Goal: Task Accomplishment & Management: Manage account settings

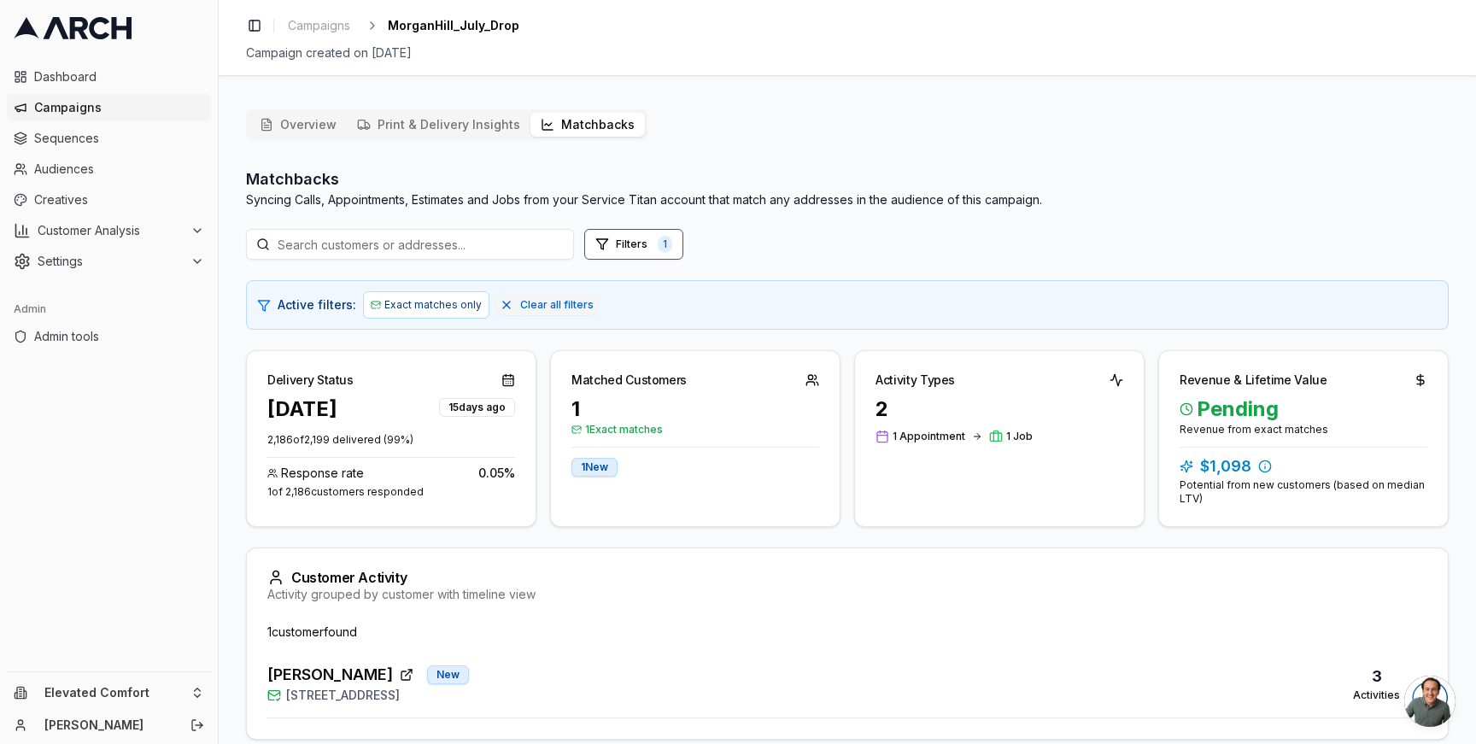
click at [558, 131] on button "Matchbacks" at bounding box center [587, 125] width 114 height 24
click at [114, 105] on span "Campaigns" at bounding box center [119, 107] width 170 height 17
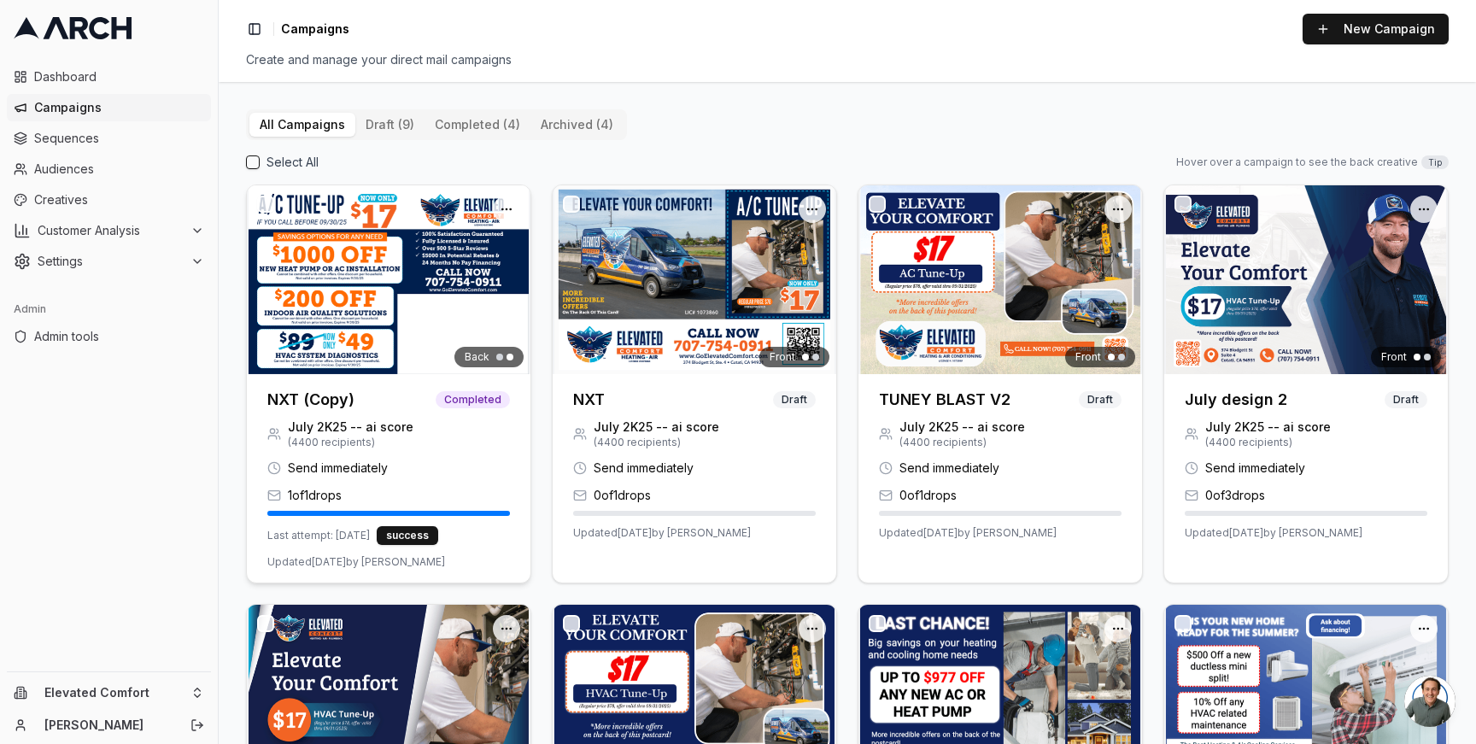
click at [354, 307] on img at bounding box center [389, 279] width 284 height 189
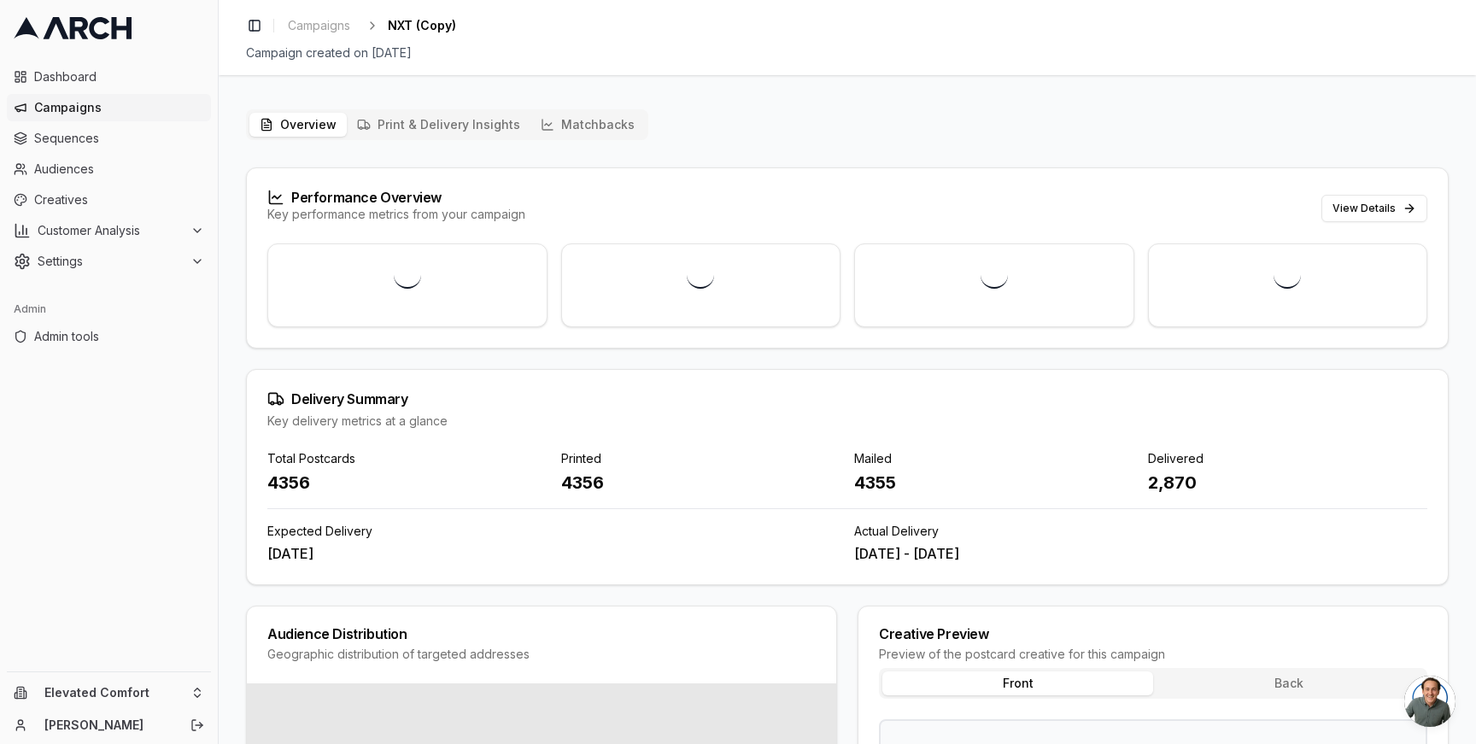
click at [239, 355] on div "Overview Print & Delivery Insights Matchbacks Performance Overview Key performa…" at bounding box center [847, 615] width 1257 height 1038
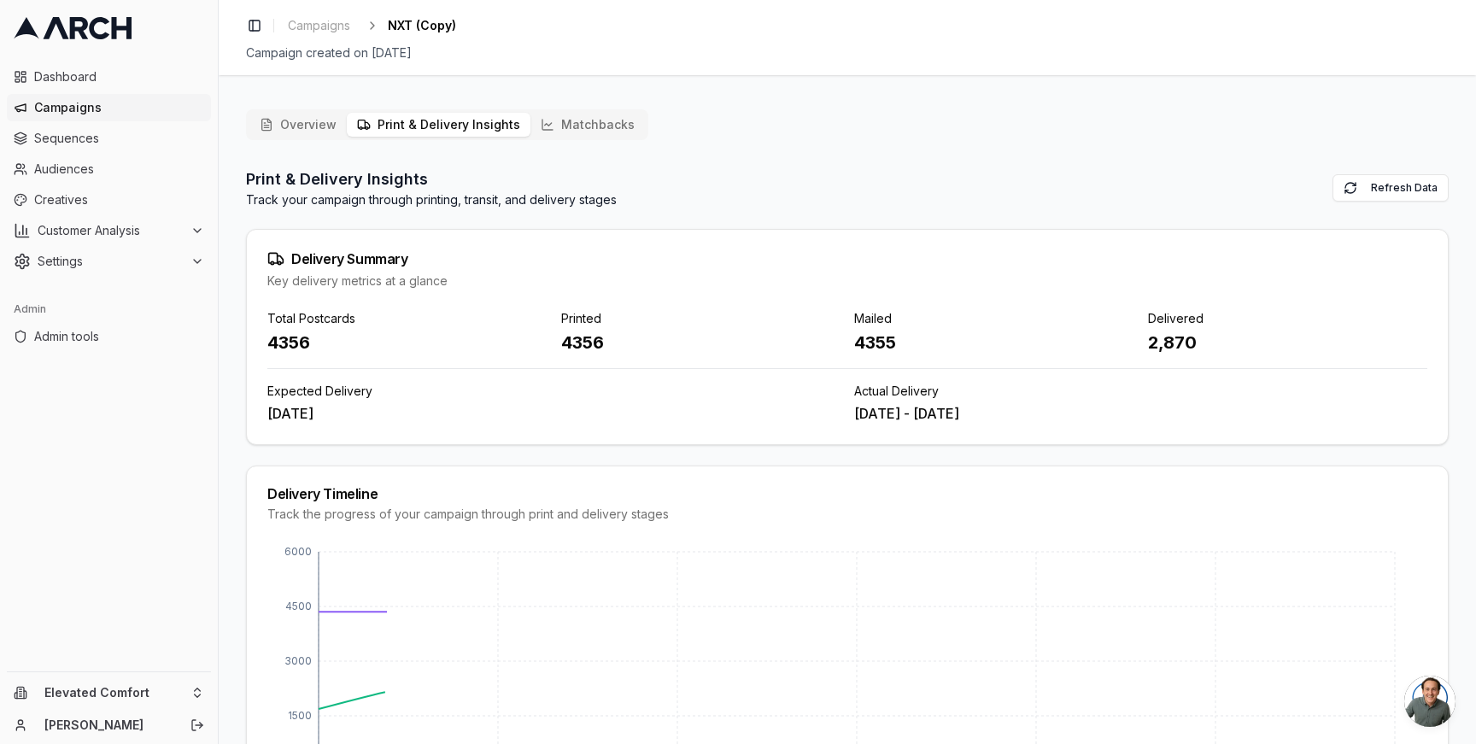
click at [436, 124] on button "Print & Delivery Insights" at bounding box center [439, 125] width 184 height 24
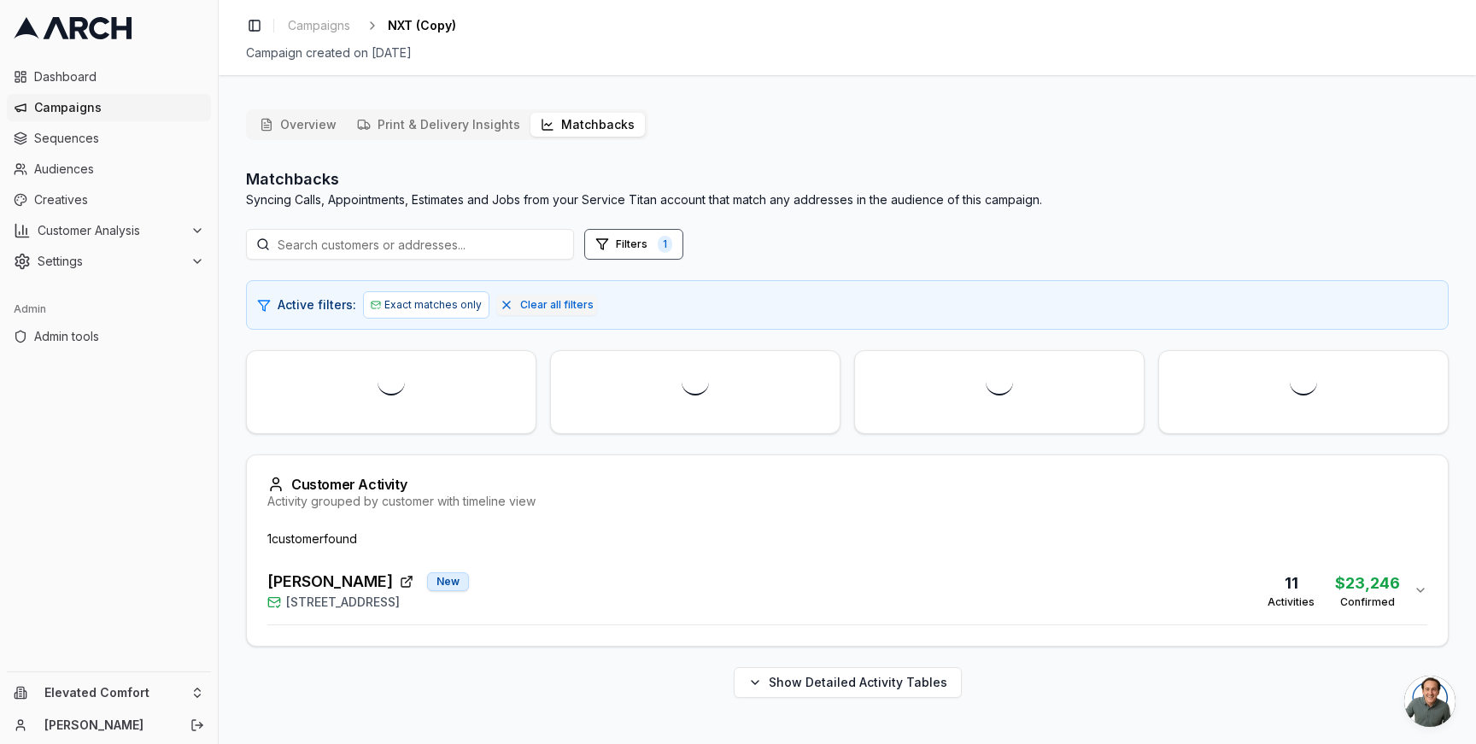
click at [579, 133] on button "Matchbacks" at bounding box center [587, 125] width 114 height 24
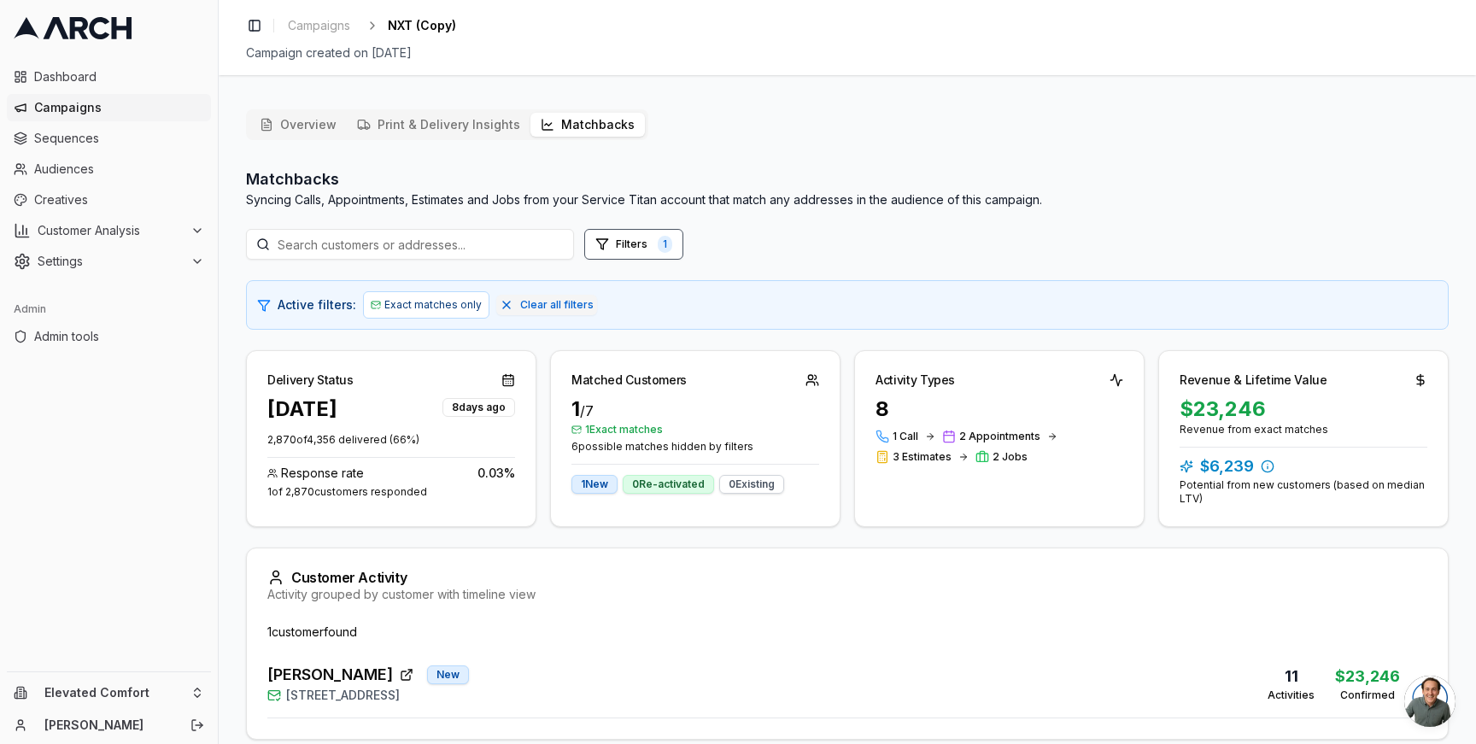
click at [538, 390] on div "Delivery Status Aug 5, 2025 8 days ago 2,870 of 4,356 delivered ( 66 %) Respons…" at bounding box center [847, 438] width 1202 height 177
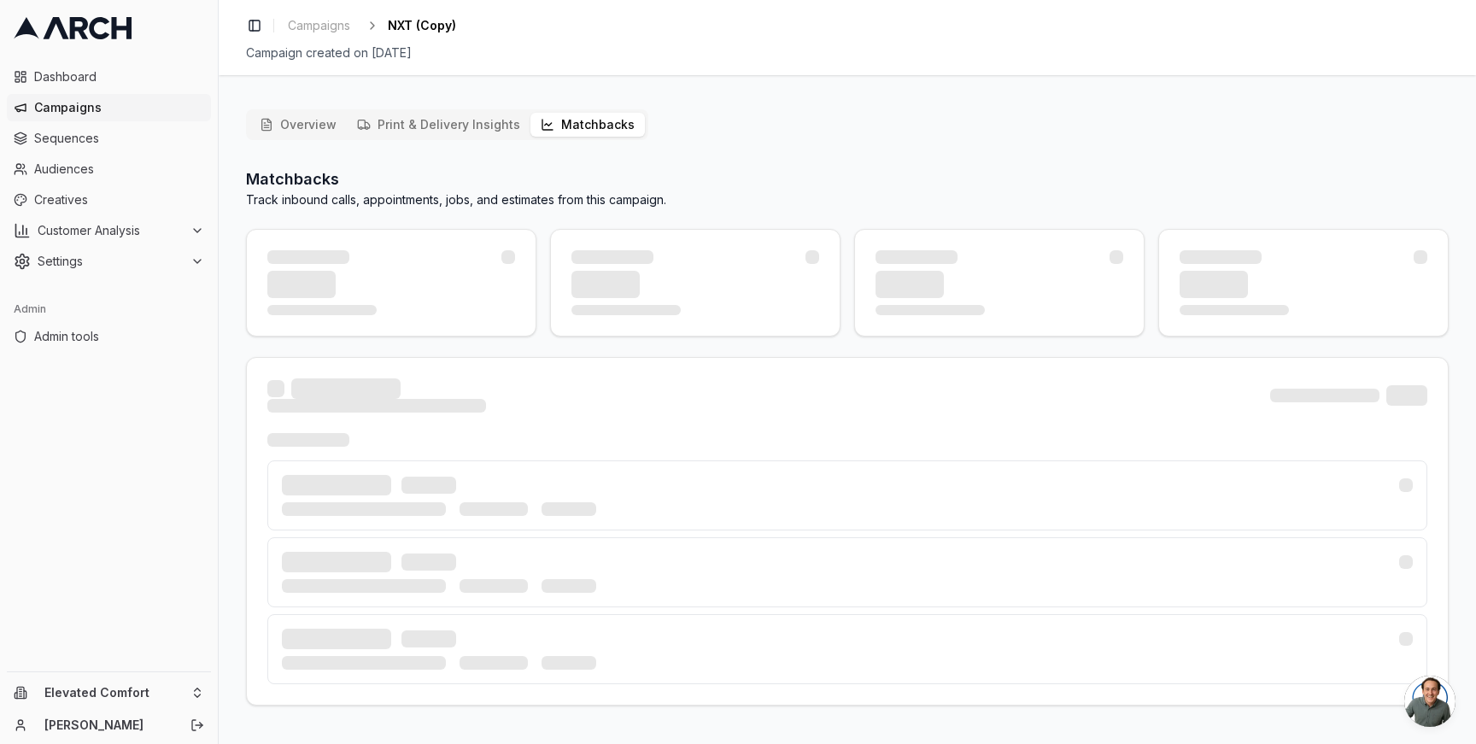
click at [574, 115] on button "Matchbacks" at bounding box center [587, 125] width 114 height 24
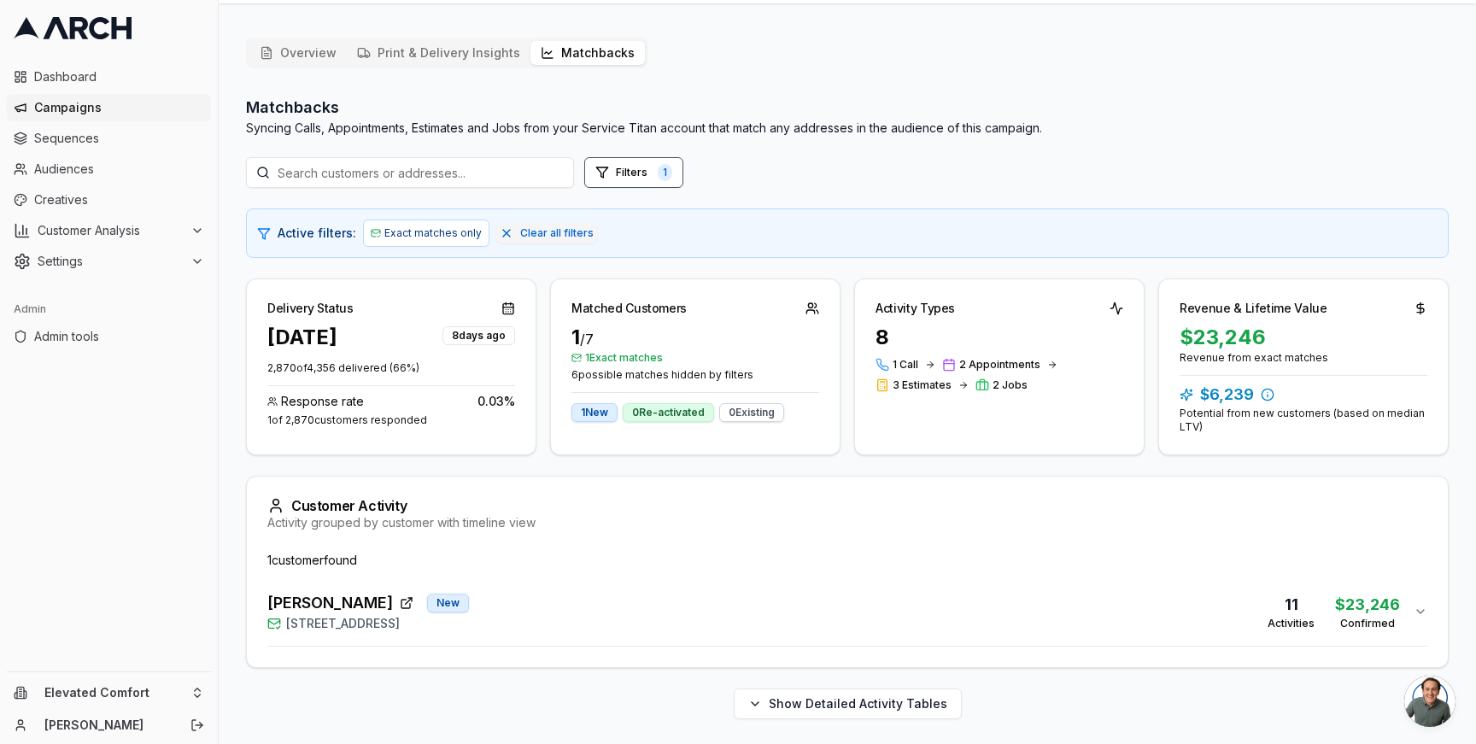
scroll to position [74, 0]
click at [600, 634] on button "Joan Bagniewski New 15 Corte Sereno, Greenbrae, CA 94904 11 Activities $23,246 …" at bounding box center [847, 609] width 1160 height 68
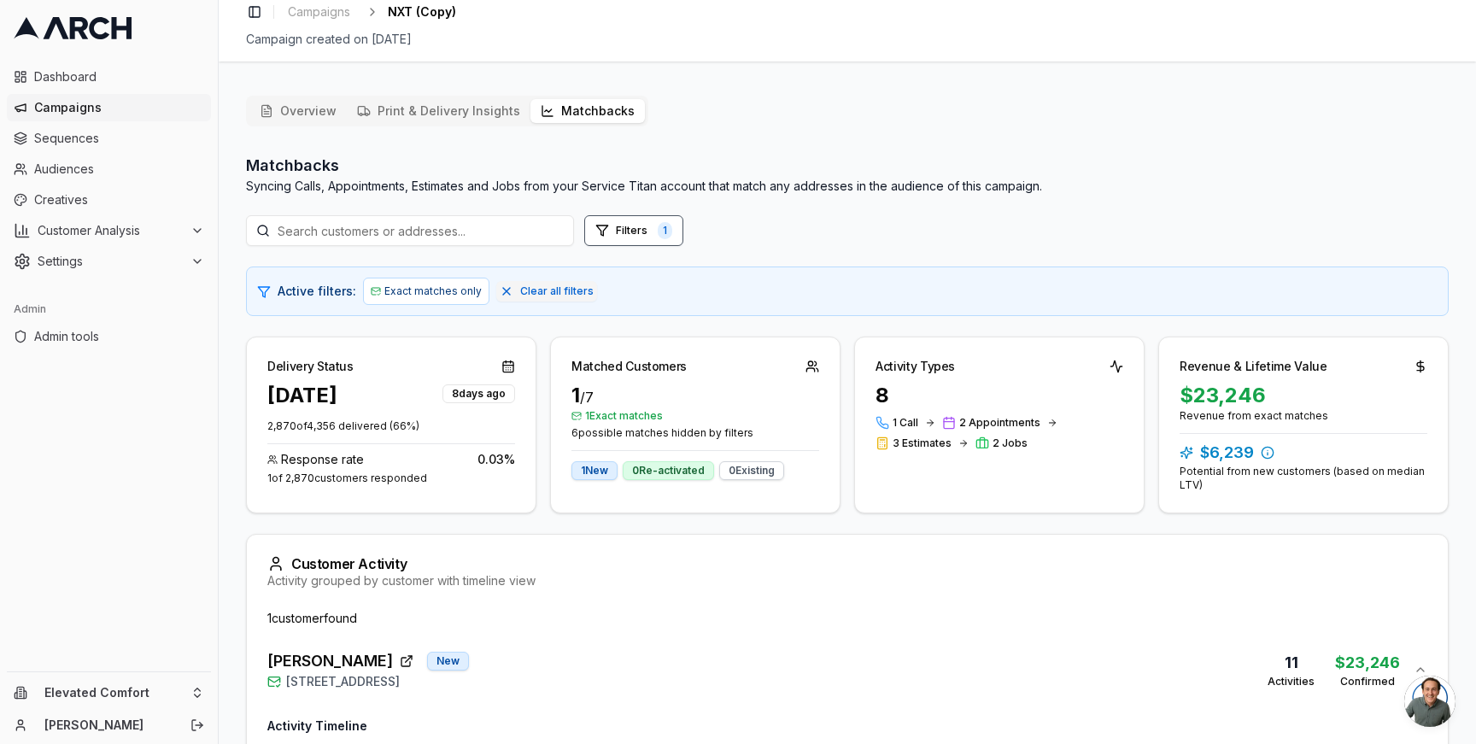
scroll to position [0, 0]
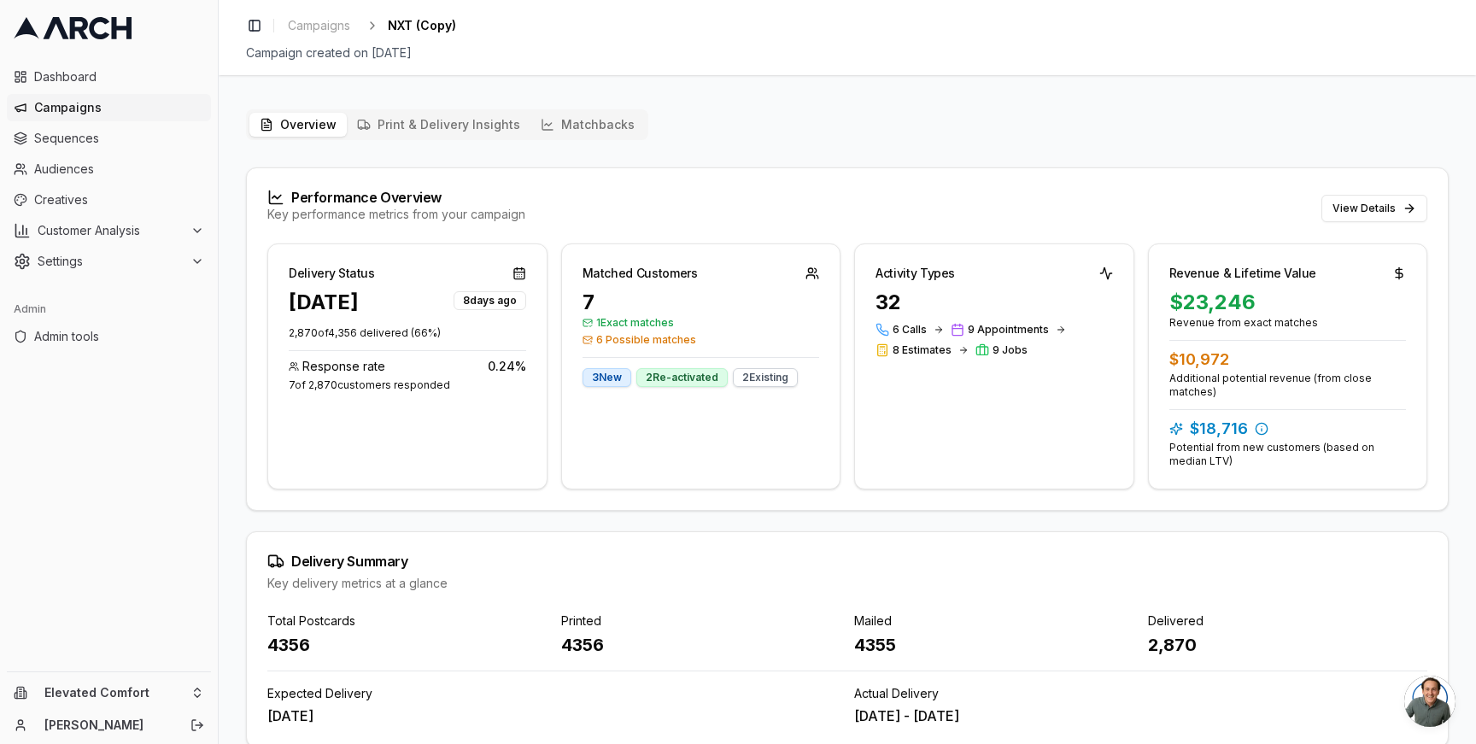
click at [304, 135] on button "Overview" at bounding box center [297, 125] width 97 height 24
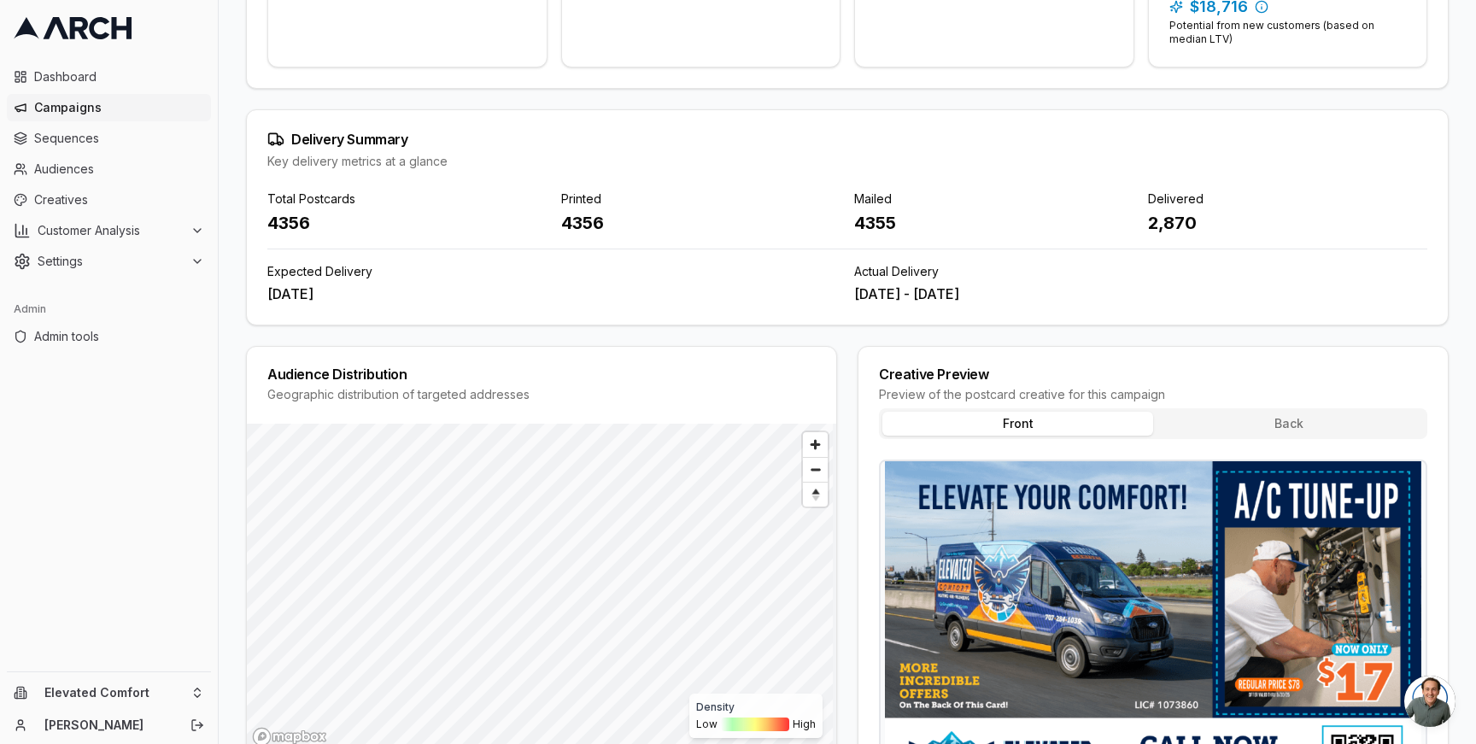
scroll to position [549, 0]
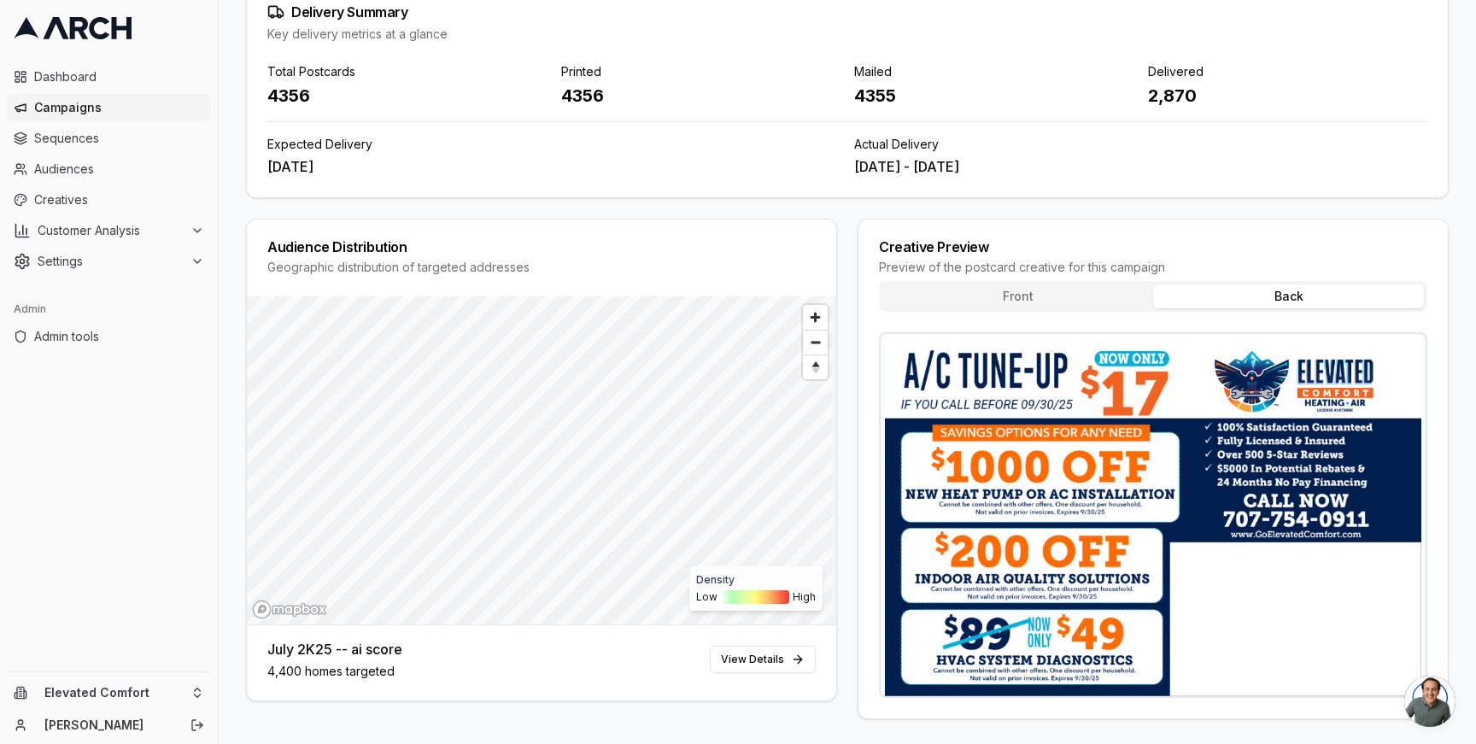
click at [1310, 293] on button "Back" at bounding box center [1288, 296] width 271 height 24
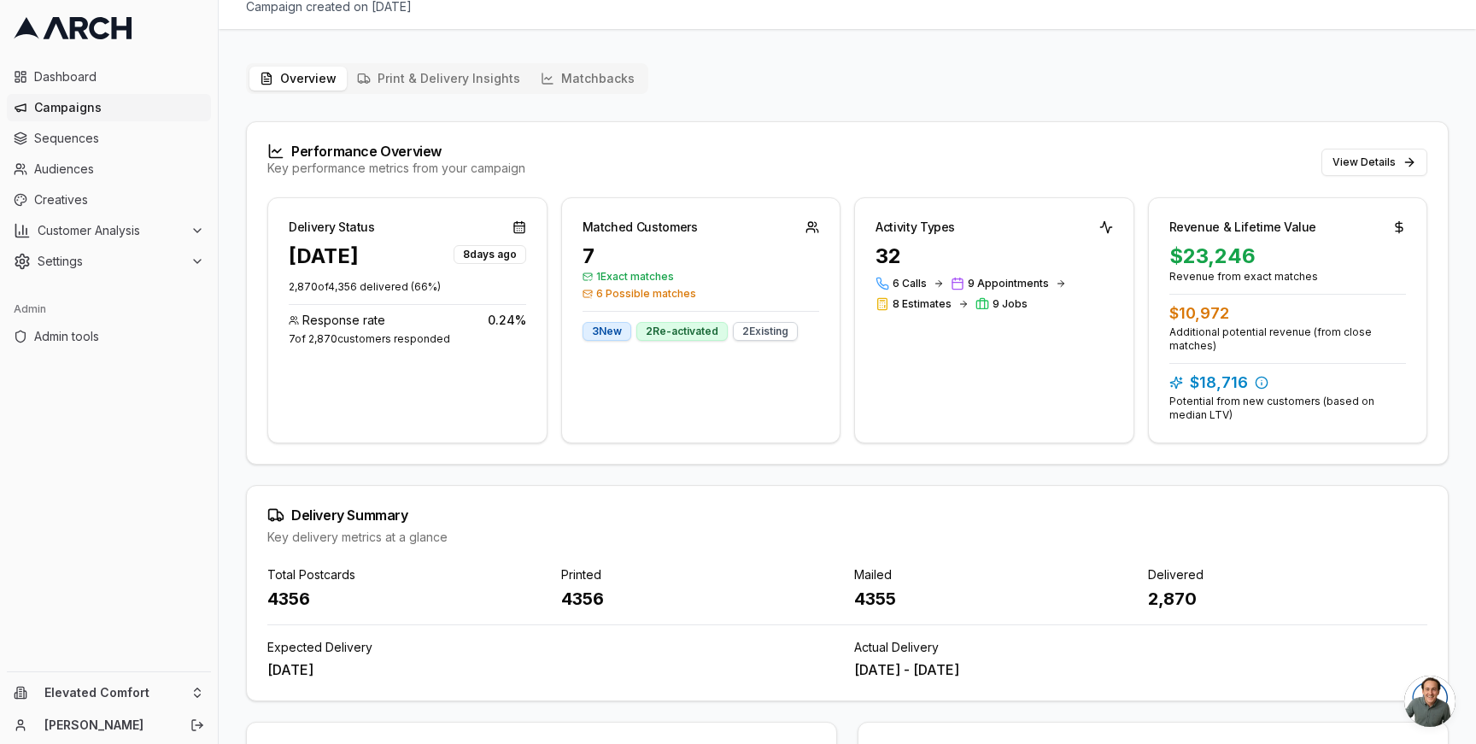
scroll to position [44, 0]
click at [563, 86] on button "Matchbacks" at bounding box center [587, 80] width 114 height 24
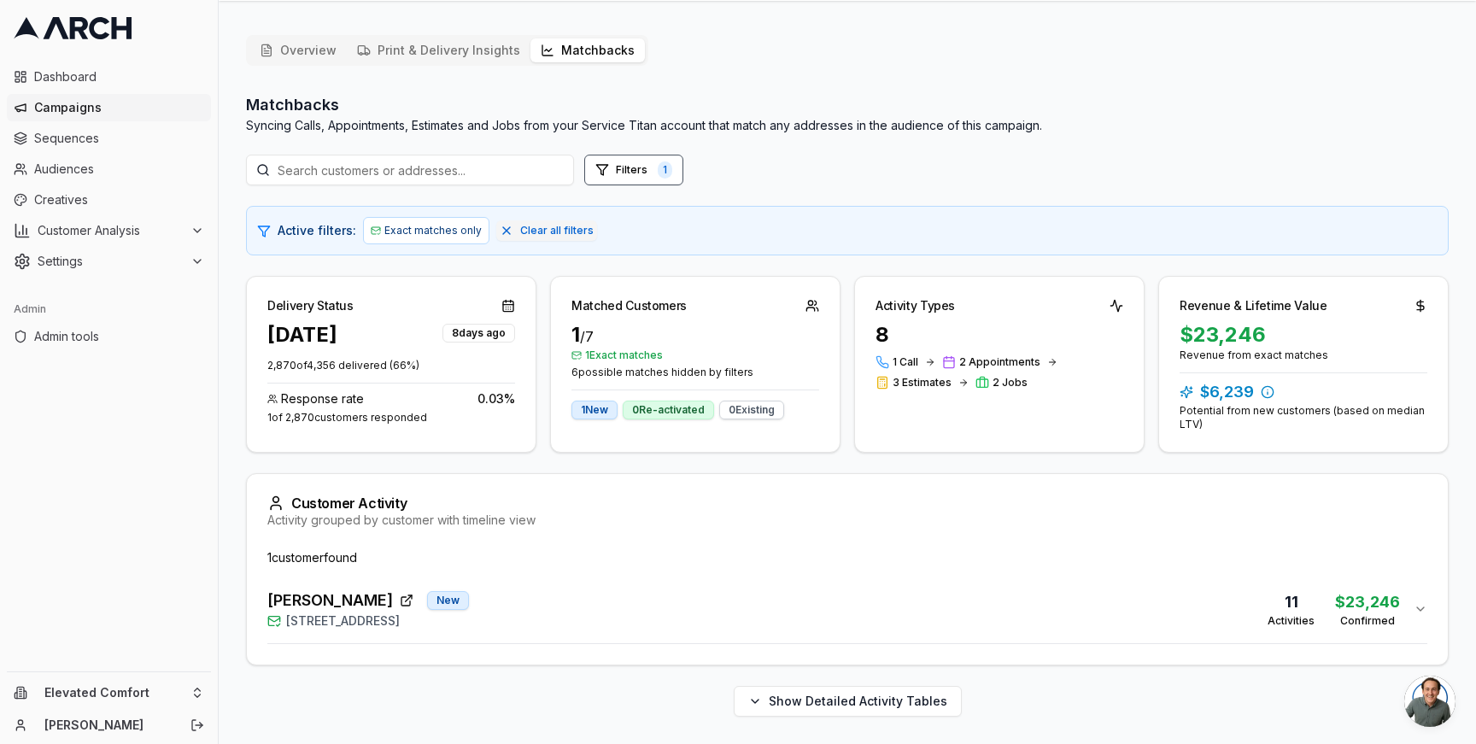
click at [561, 611] on div "Joan Bagniewski New 15 Corte Sereno, Greenbrae, CA 94904 11 Activities $23,246 …" at bounding box center [840, 608] width 1146 height 41
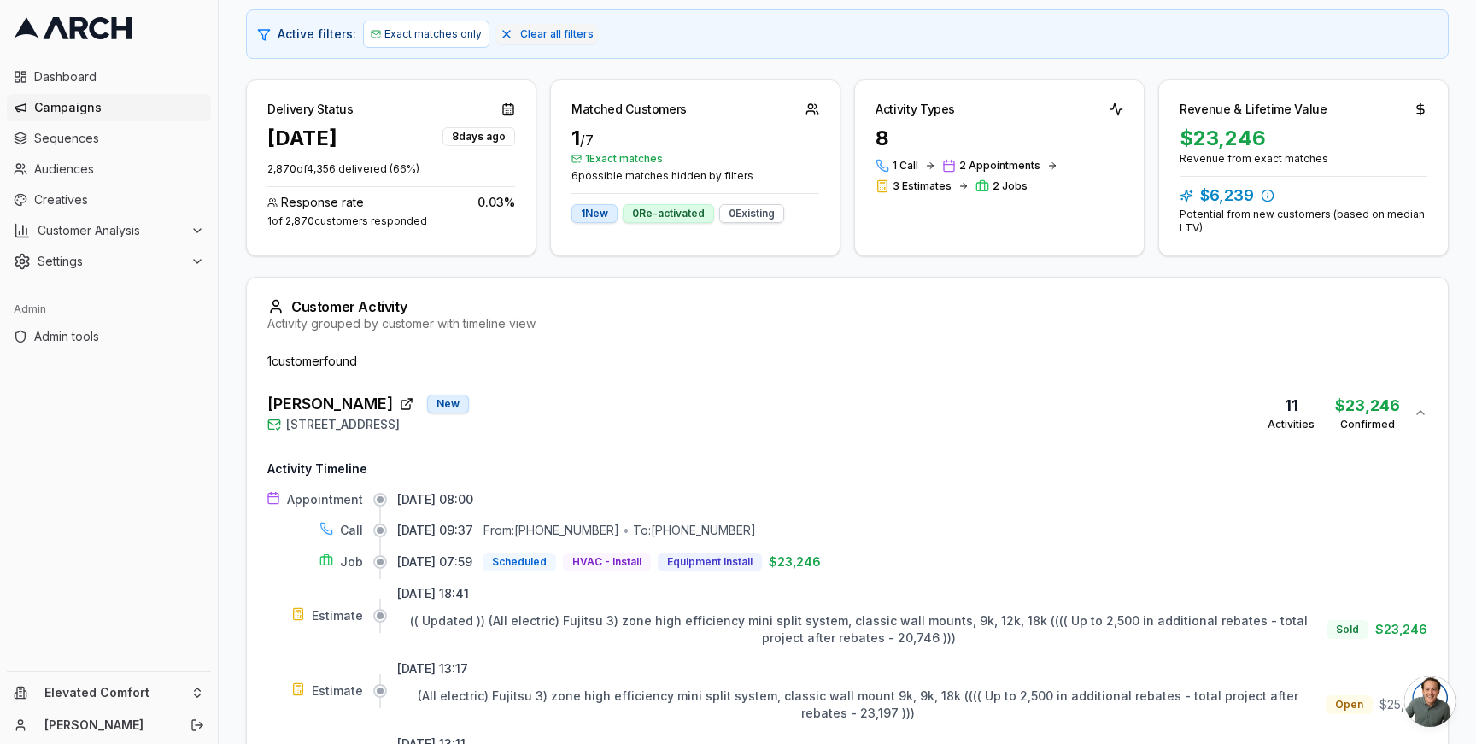
scroll to position [18, 0]
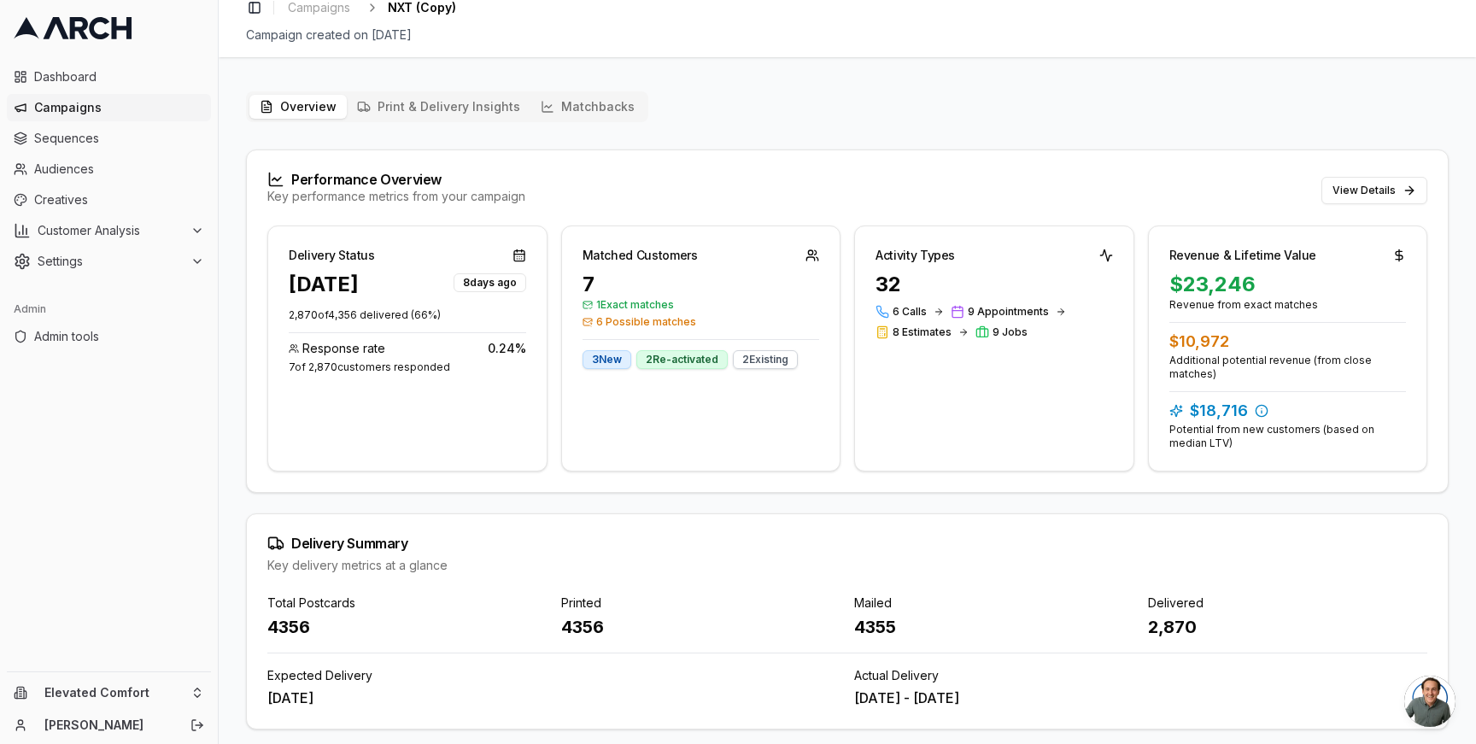
click at [324, 115] on button "Overview" at bounding box center [297, 107] width 97 height 24
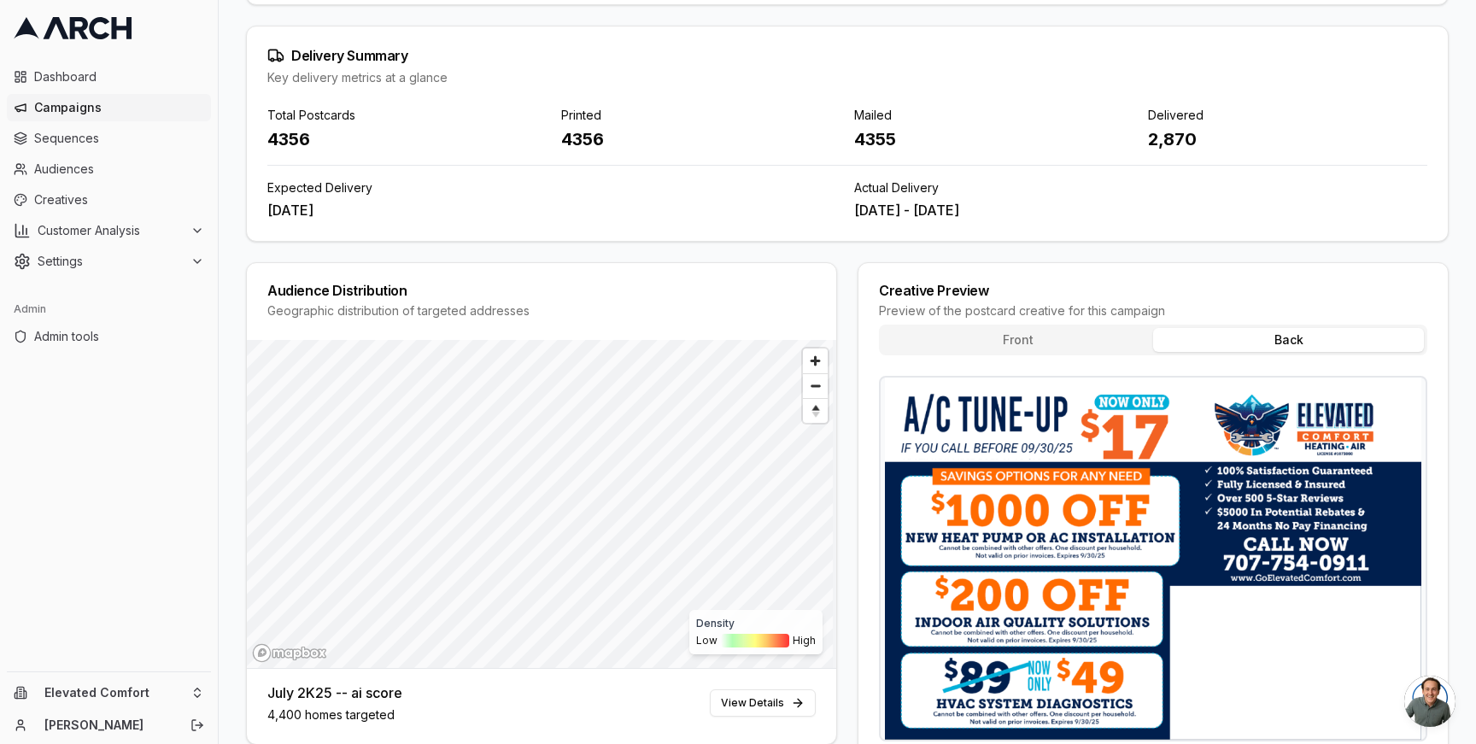
scroll to position [549, 0]
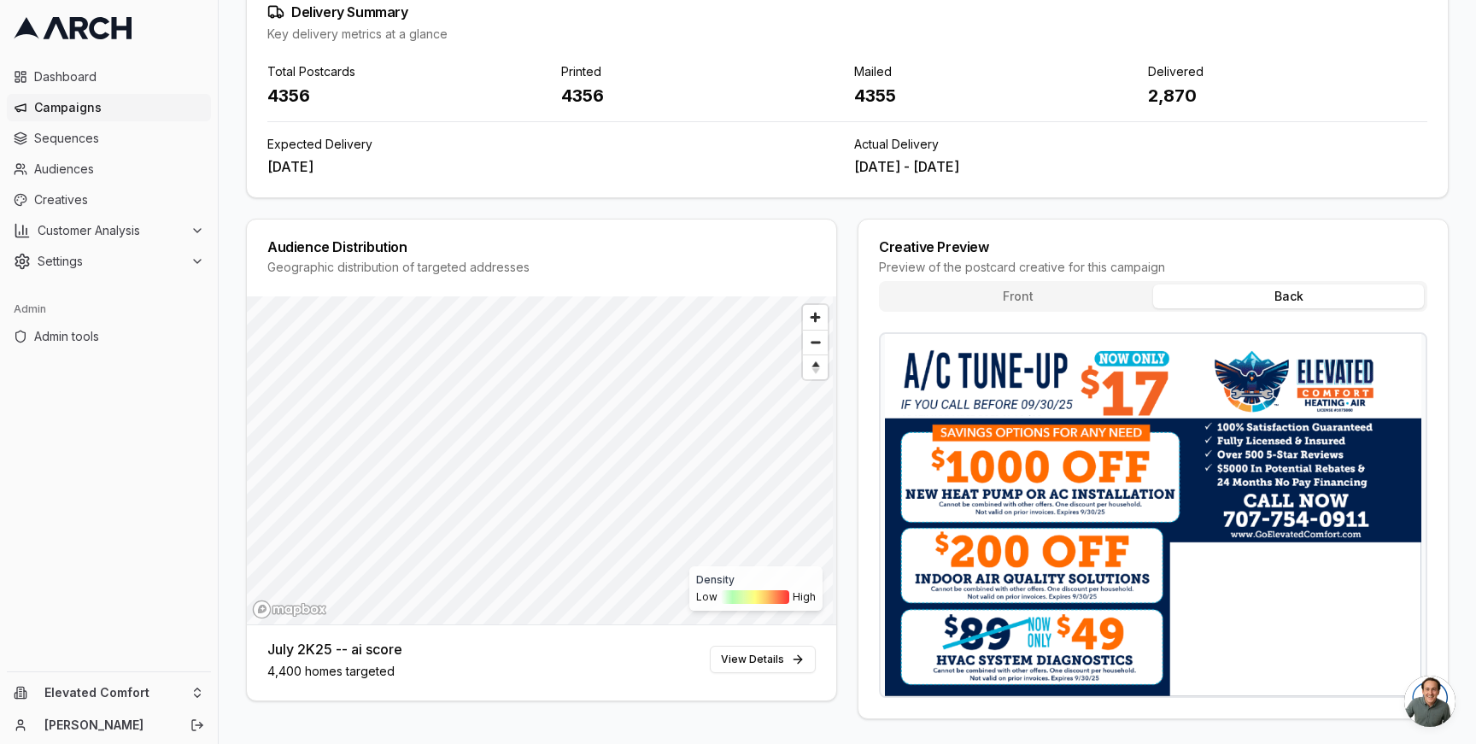
click at [979, 299] on button "Front" at bounding box center [1017, 296] width 271 height 24
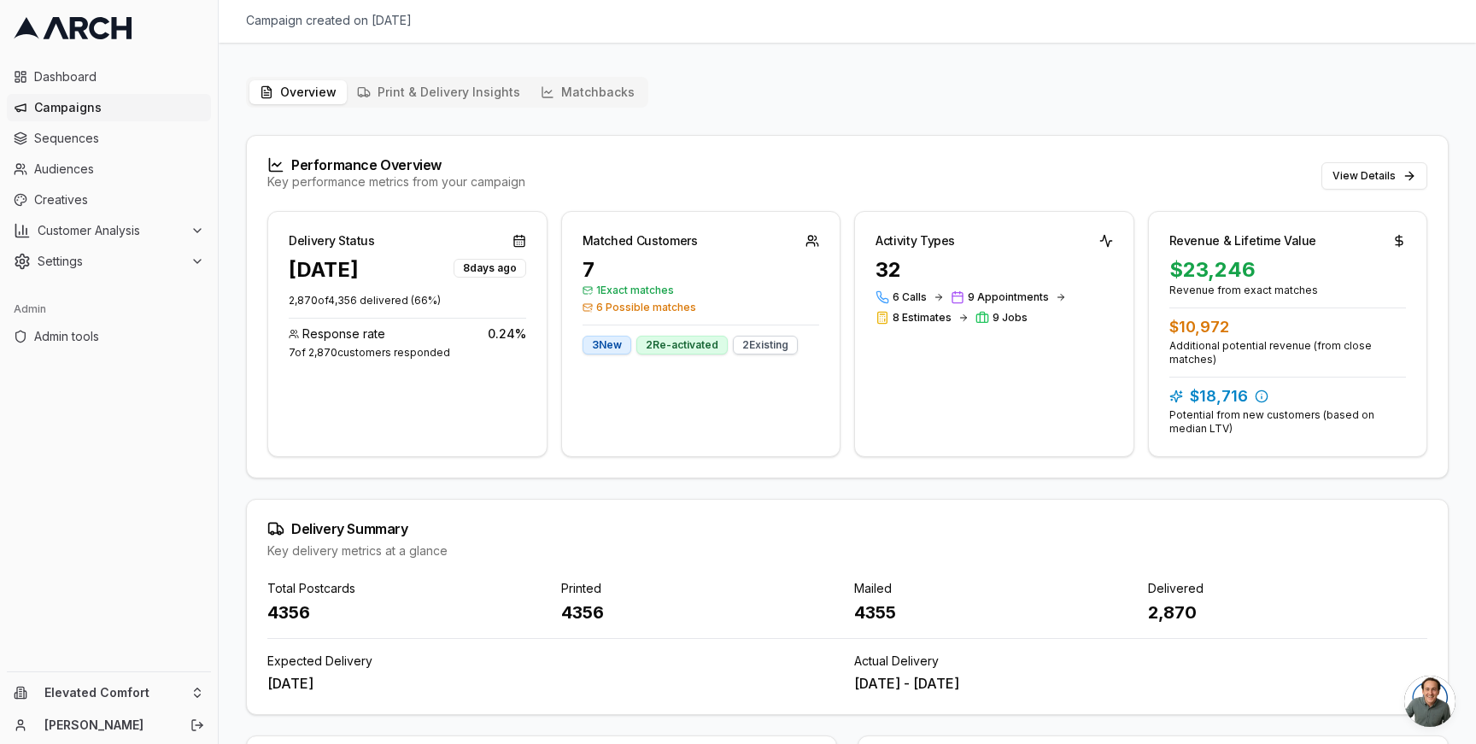
scroll to position [0, 0]
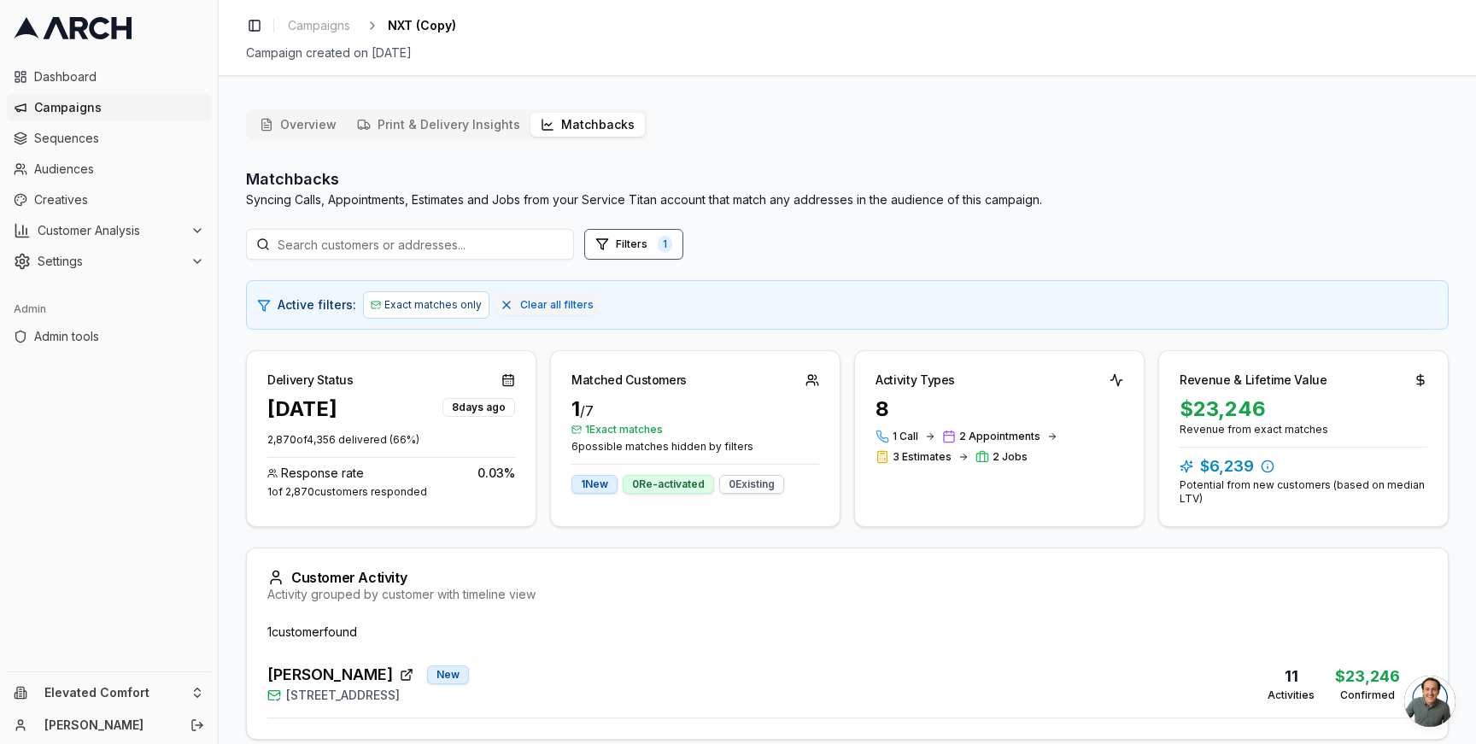
scroll to position [74, 0]
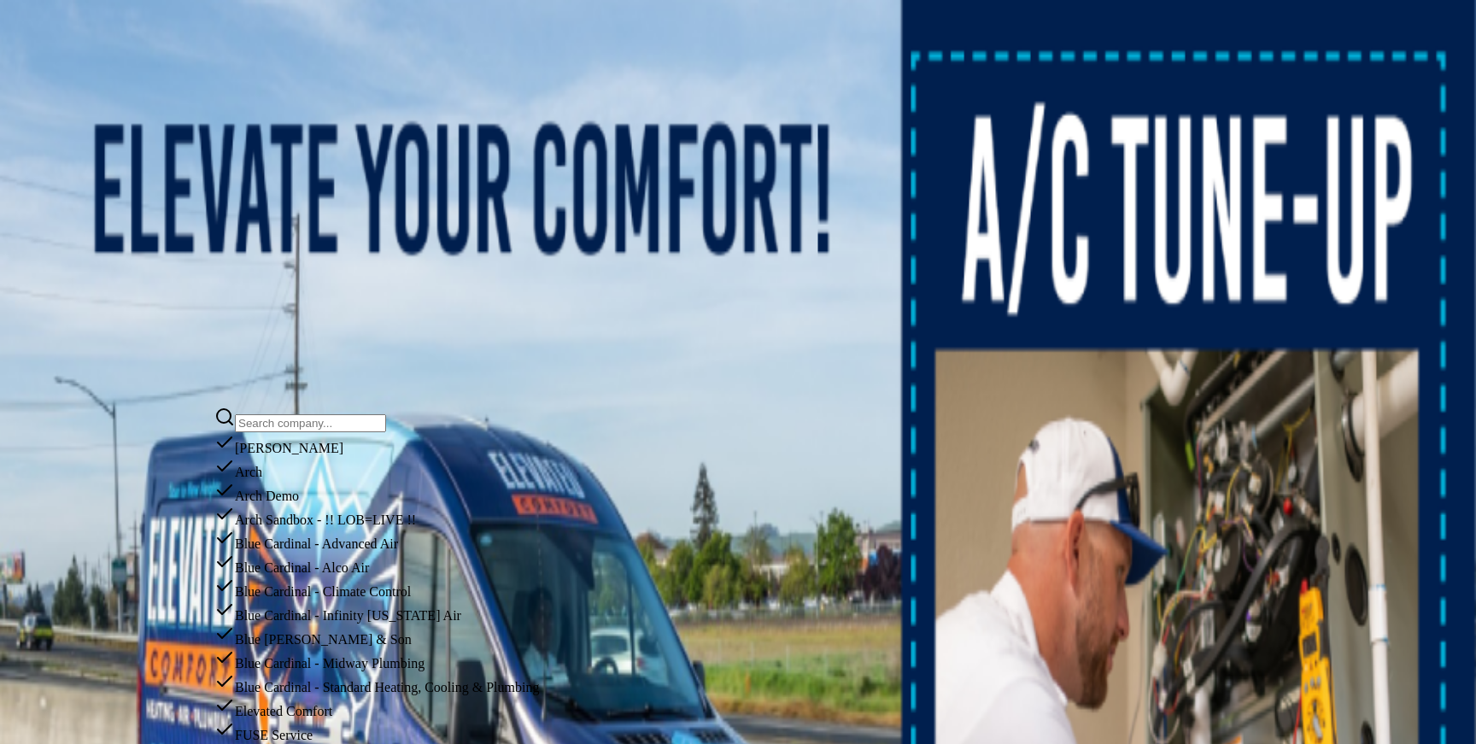
click at [286, 422] on input "text" at bounding box center [310, 423] width 151 height 18
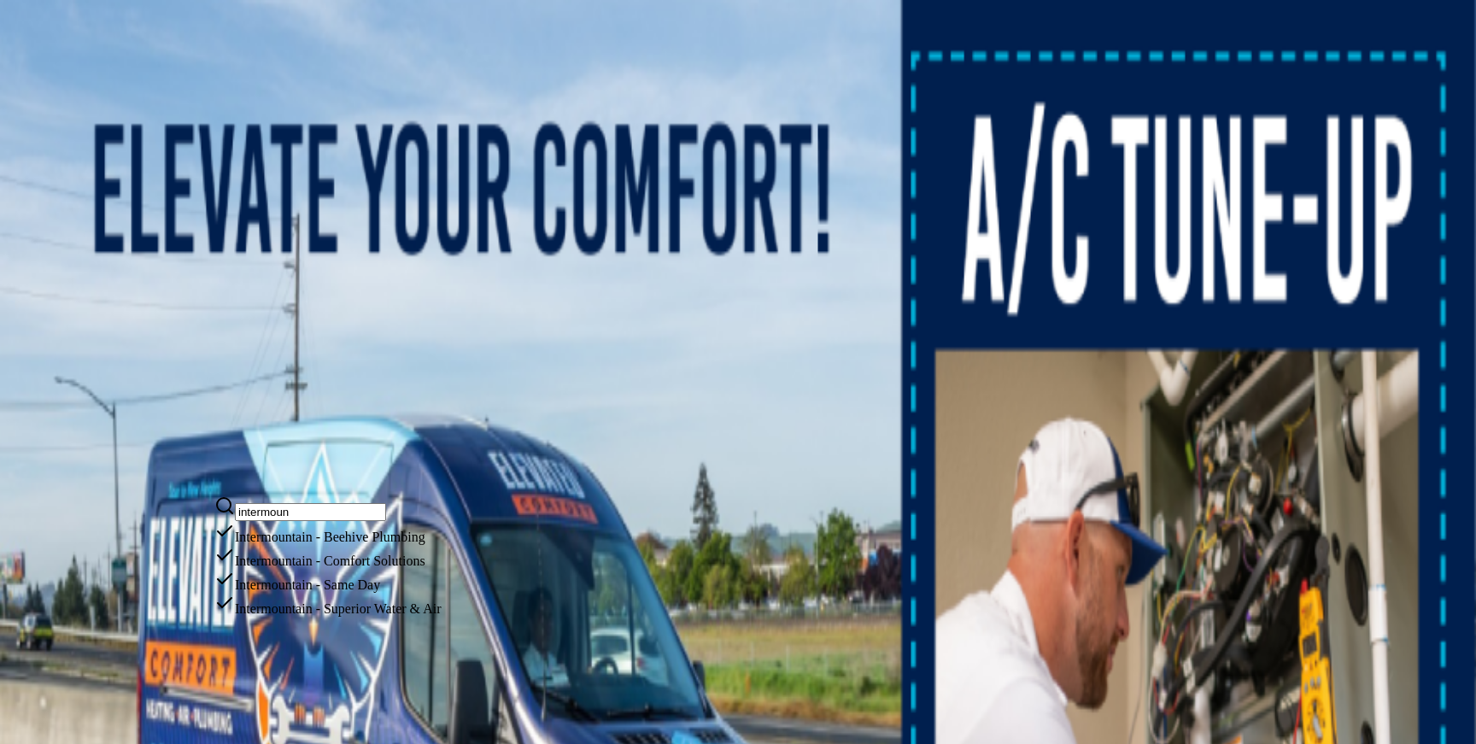
type input "intermoun"
click at [318, 617] on div "Intermountain - Superior Water & Air" at bounding box center [327, 605] width 226 height 24
